Goal: Obtain resource: Obtain resource

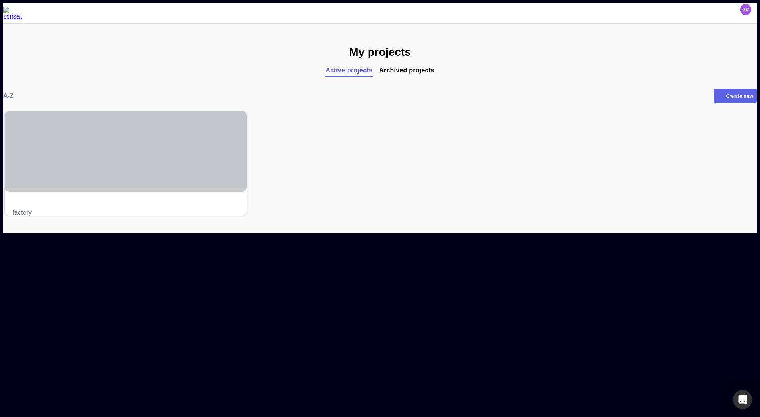
click at [199, 134] on div at bounding box center [126, 149] width 242 height 77
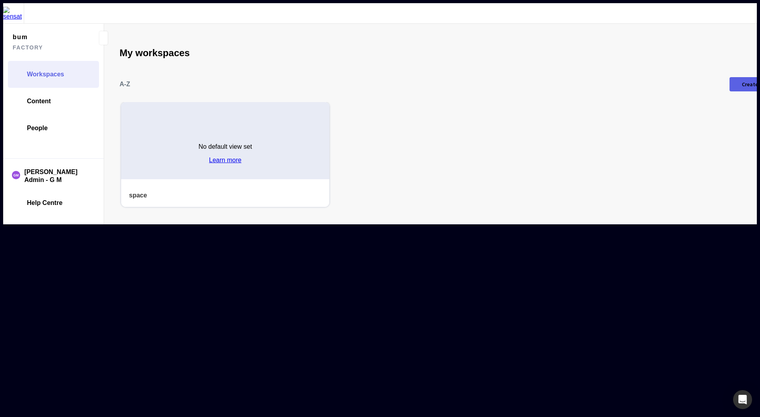
click at [154, 143] on div "No default view set Learn more" at bounding box center [225, 150] width 208 height 57
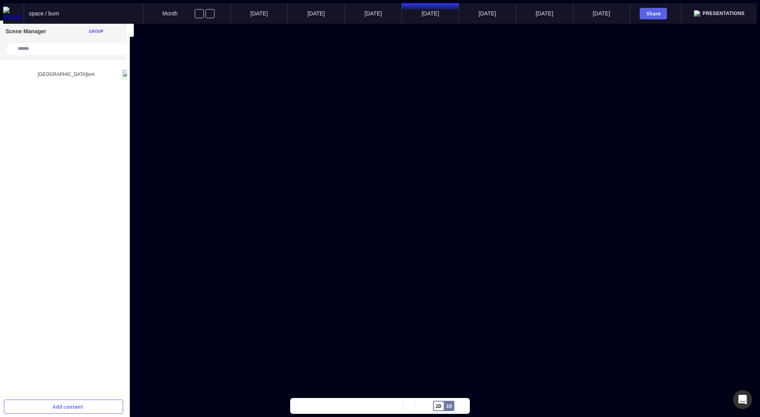
click at [131, 31] on mapp-icon at bounding box center [130, 30] width 8 height 8
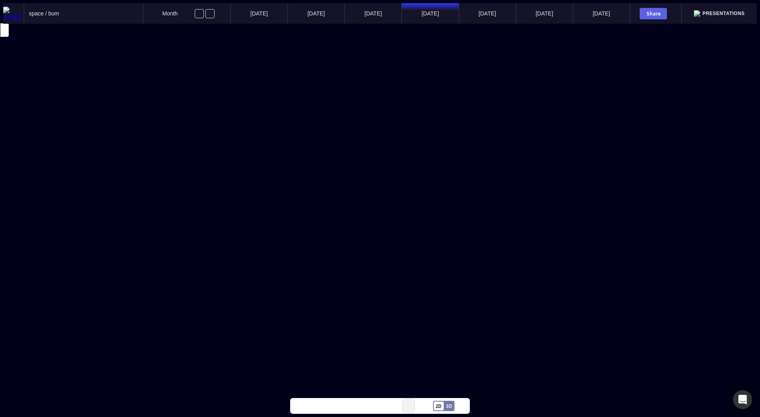
click at [409, 408] on button at bounding box center [409, 406] width 12 height 16
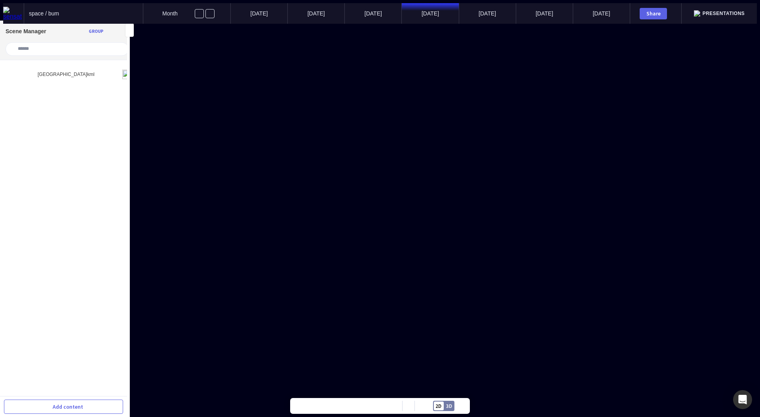
click at [131, 29] on mapp-icon at bounding box center [130, 30] width 8 height 8
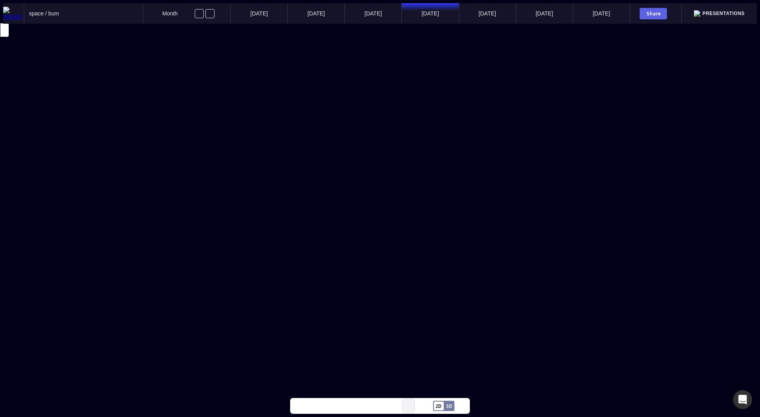
click at [411, 408] on button at bounding box center [409, 406] width 12 height 16
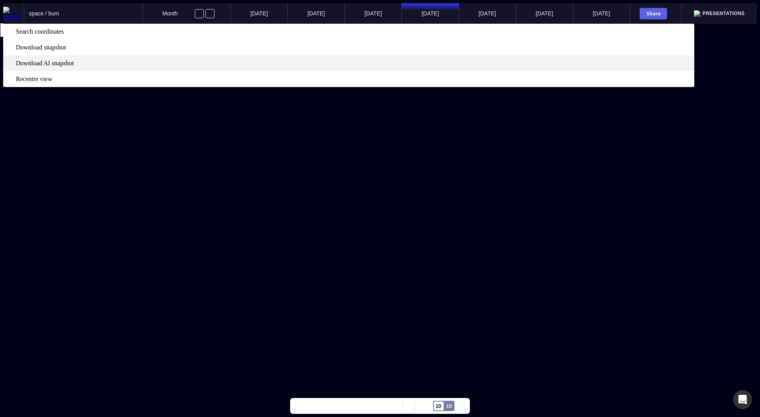
click at [416, 67] on span "Download AI snapshot" at bounding box center [354, 63] width 677 height 7
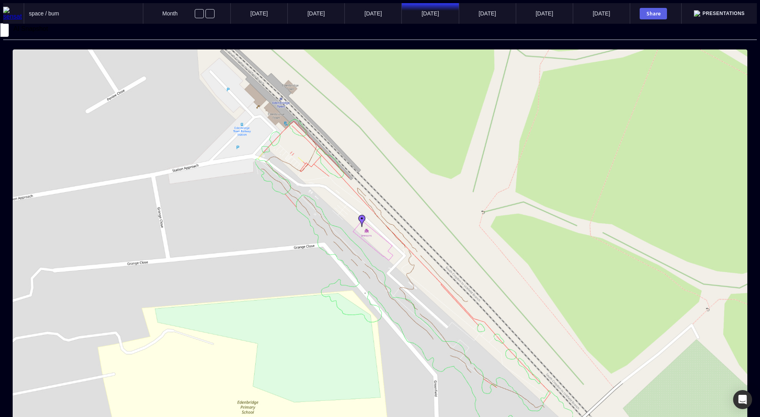
type textarea "**********"
